Goal: Communication & Community: Answer question/provide support

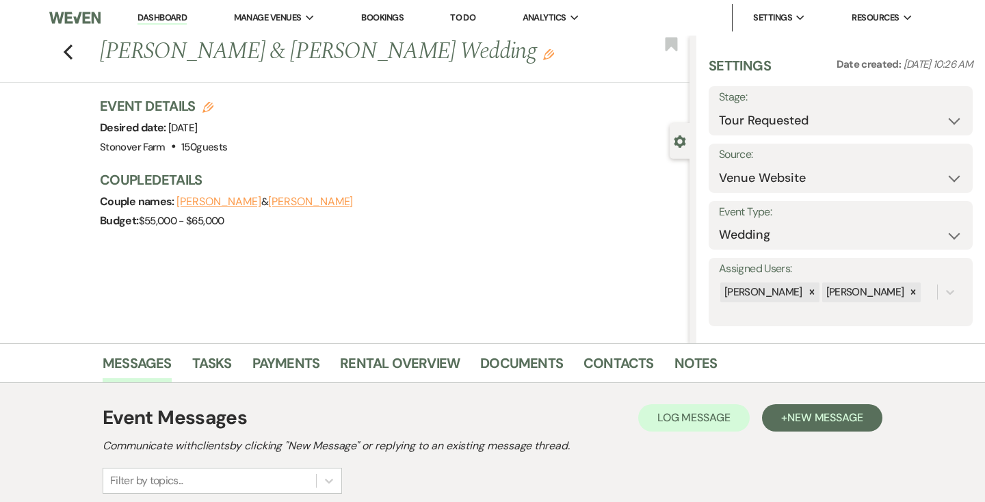
select select "2"
select select "5"
click at [170, 16] on link "Dashboard" at bounding box center [161, 18] width 49 height 13
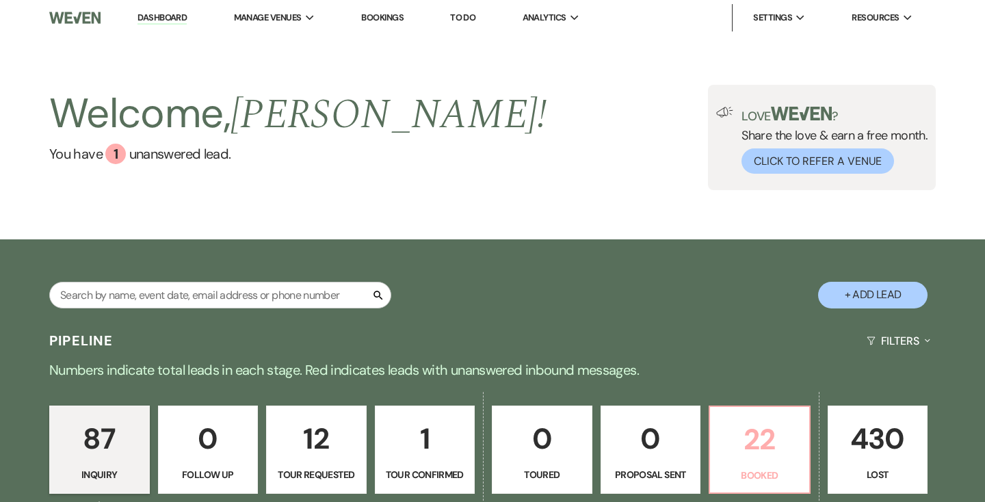
click at [756, 447] on p "22" at bounding box center [759, 439] width 83 height 46
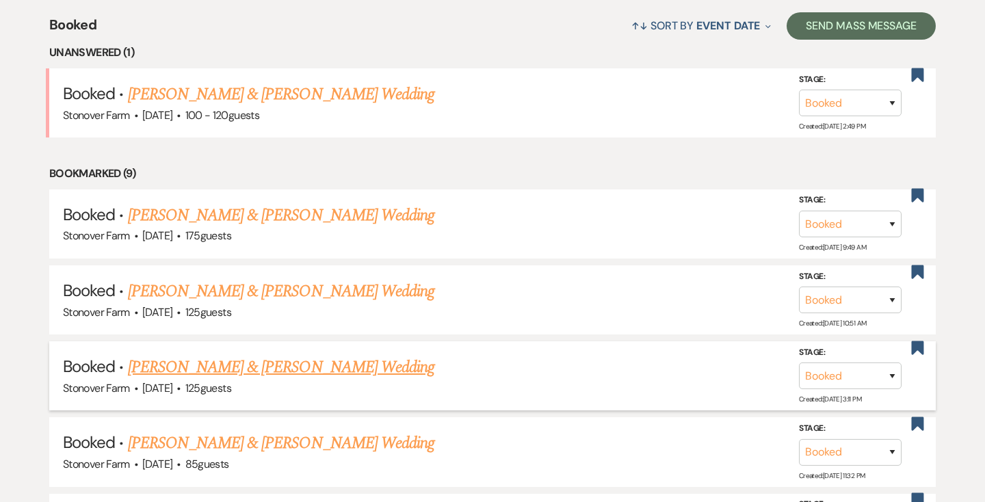
scroll to position [550, 0]
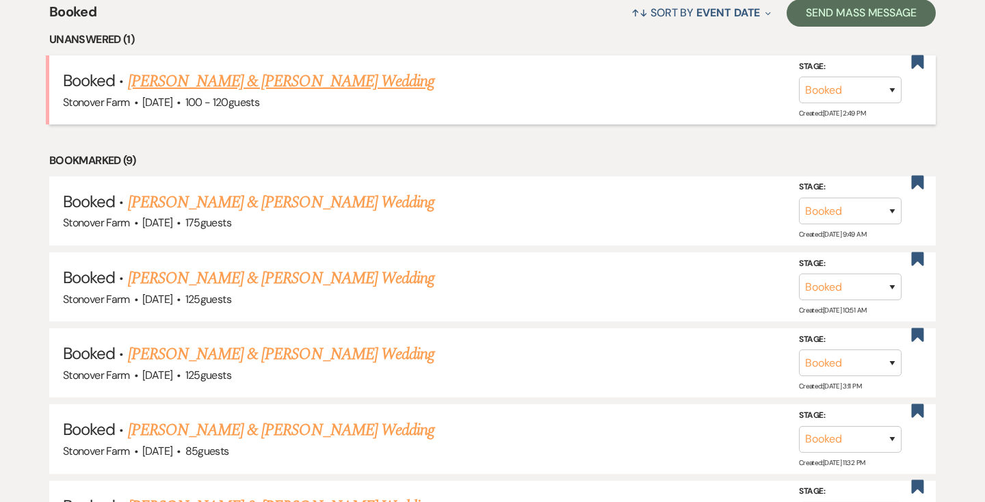
click at [332, 81] on link "[PERSON_NAME] & [PERSON_NAME] Wedding" at bounding box center [281, 81] width 306 height 25
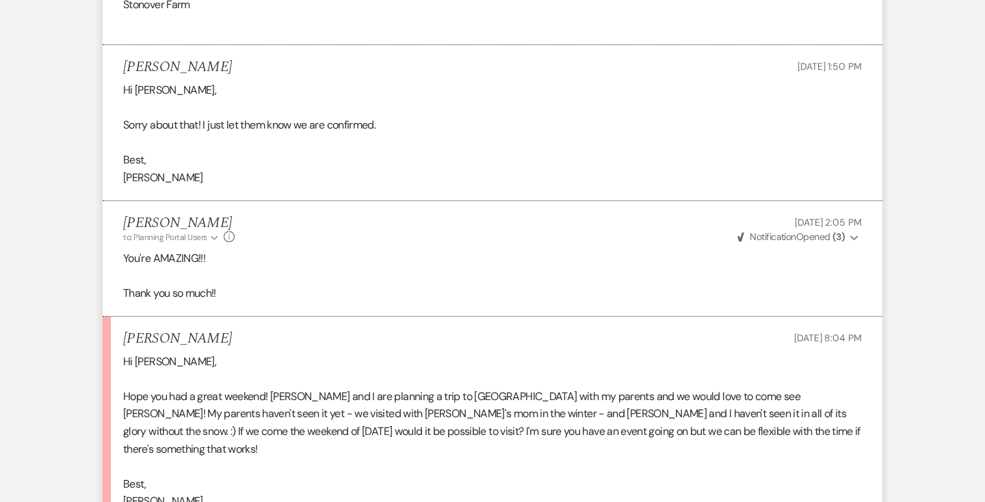
scroll to position [789, 0]
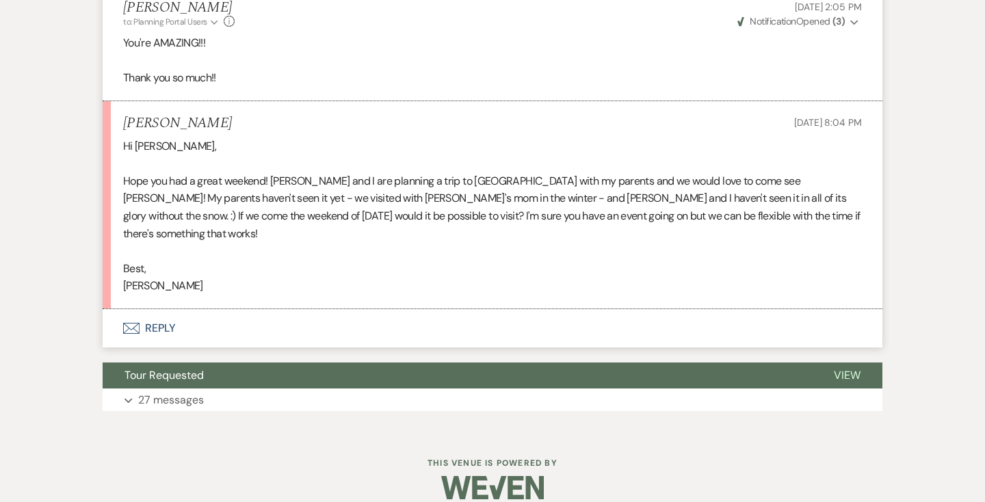
click at [163, 309] on button "Envelope Reply" at bounding box center [492, 328] width 779 height 38
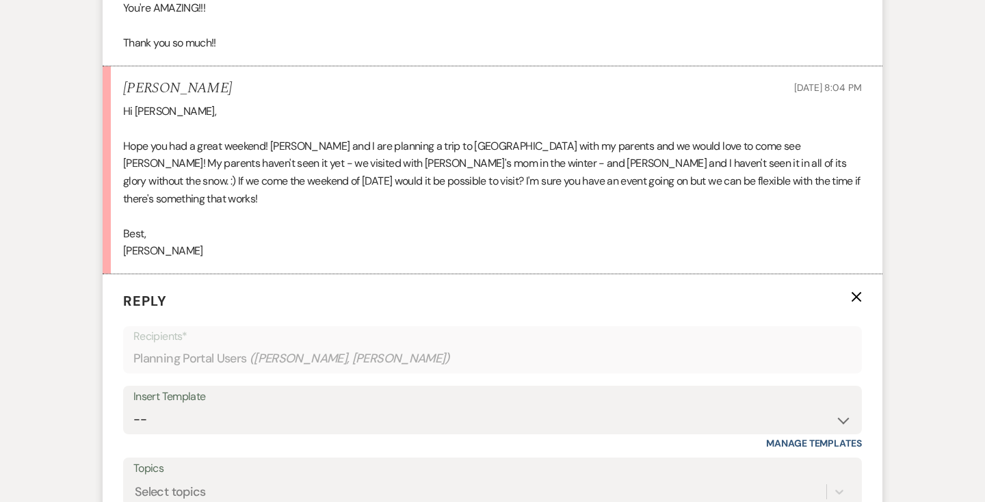
scroll to position [1032, 0]
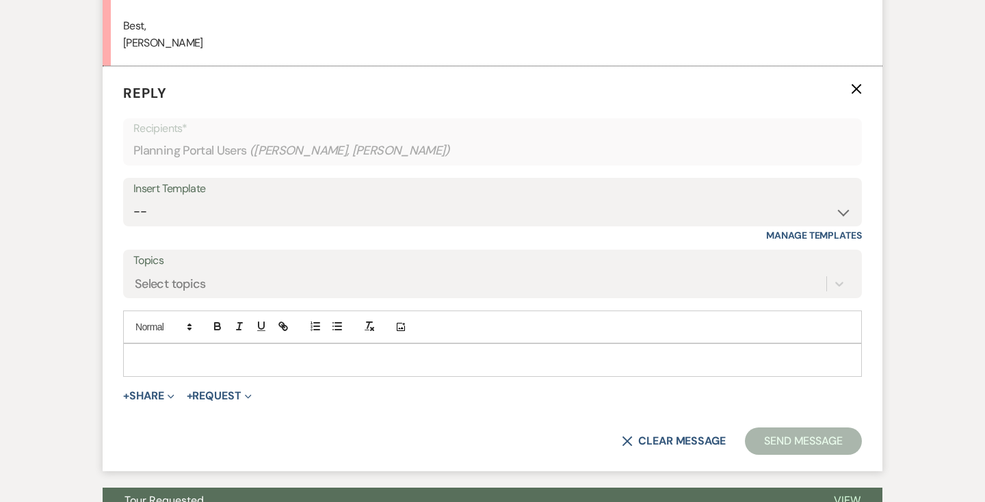
click at [163, 352] on p at bounding box center [492, 359] width 717 height 15
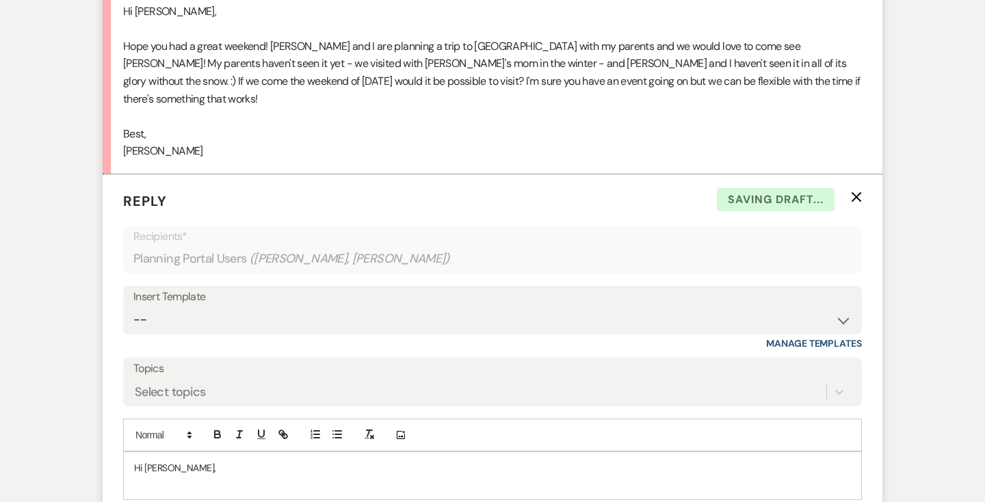
scroll to position [920, 0]
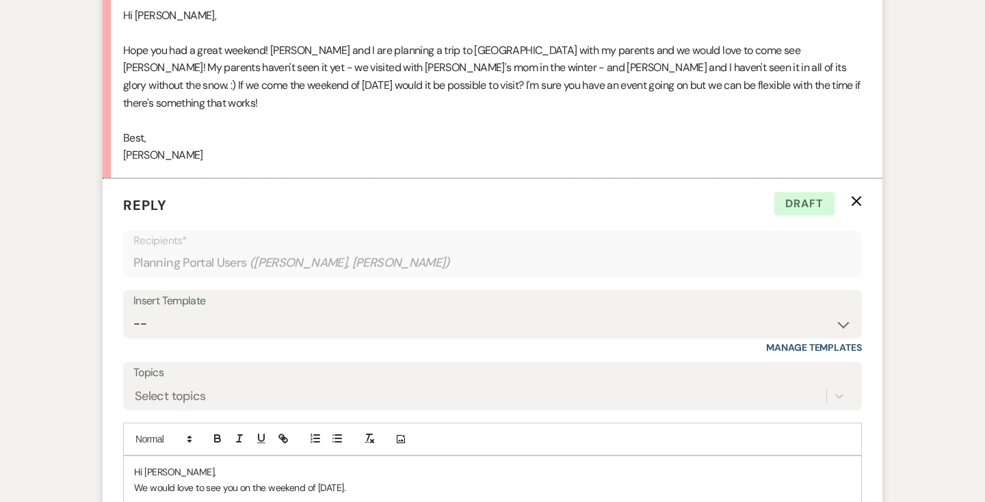
click at [237, 480] on p "We would love to see you on the weekend of [DATE]." at bounding box center [492, 487] width 717 height 15
click at [522, 480] on p "We would love to see you and to meet your parents on the weekend of [DATE]." at bounding box center [492, 487] width 717 height 15
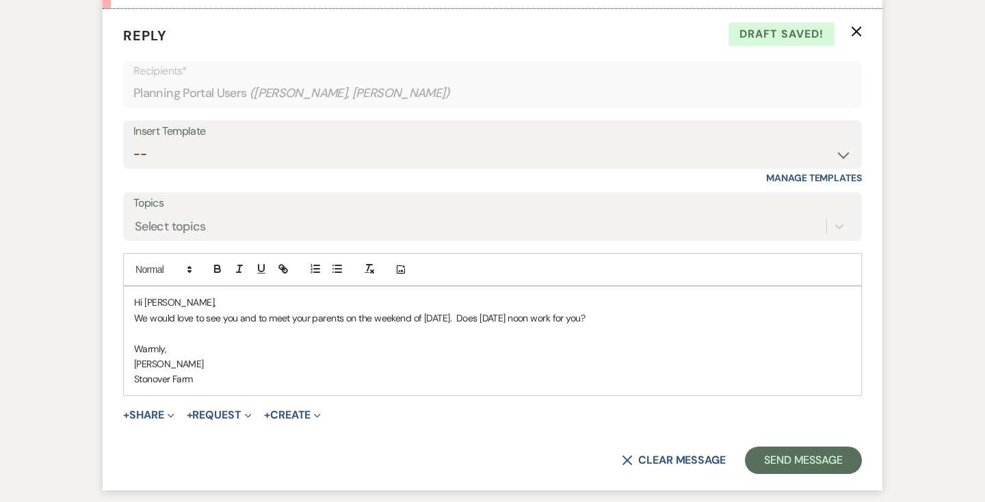
scroll to position [1092, 0]
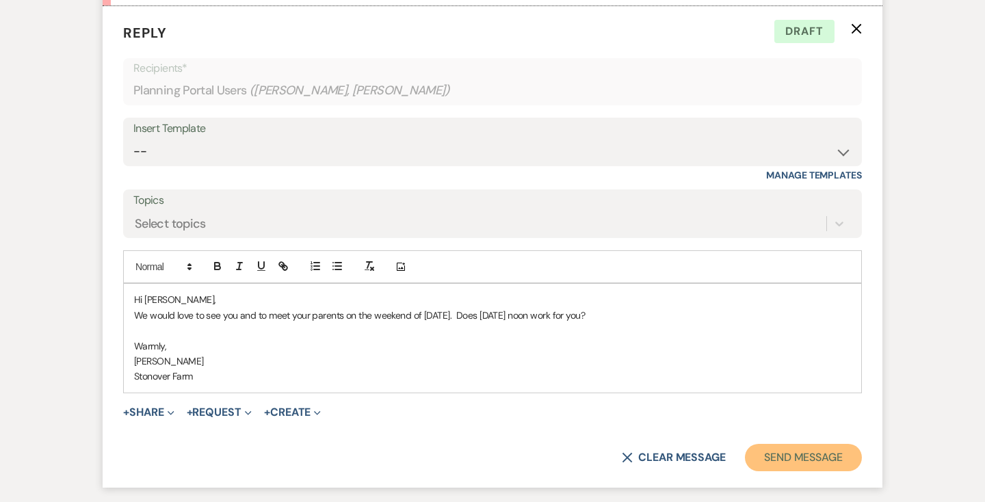
click at [779, 444] on button "Send Message" at bounding box center [803, 457] width 117 height 27
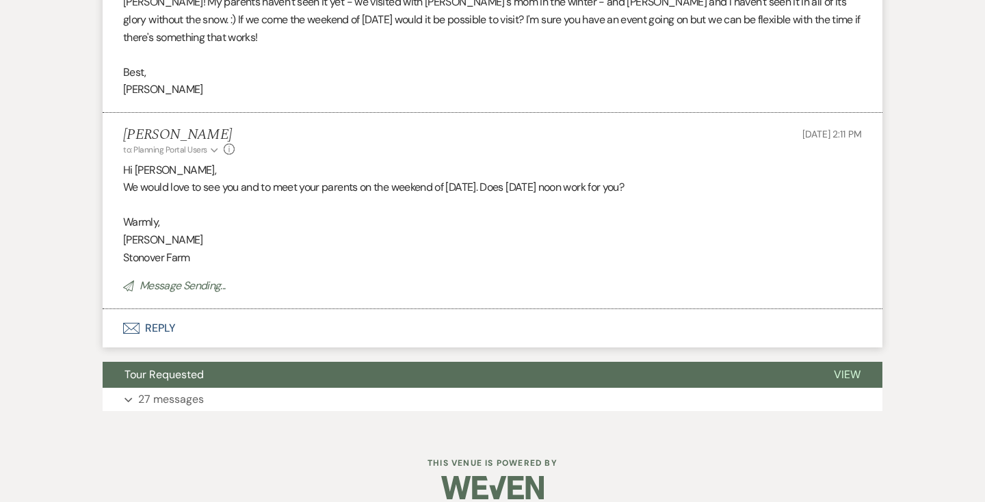
scroll to position [957, 0]
